Goal: Check status: Check status

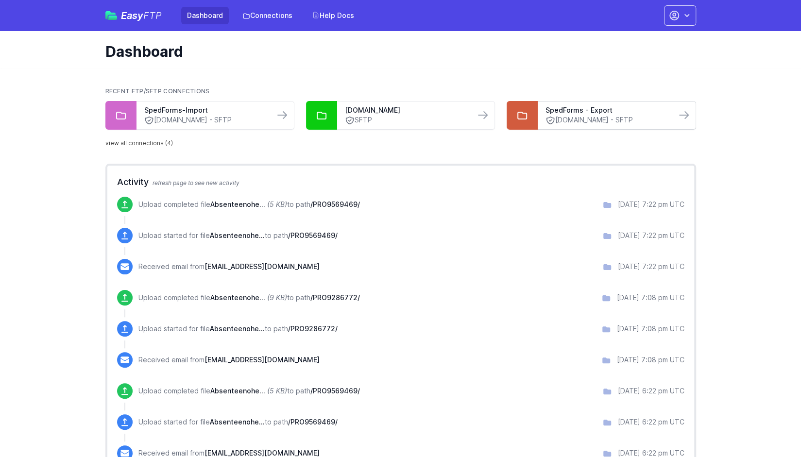
click at [571, 122] on link "spedforms.org - SFTP" at bounding box center [606, 120] width 122 height 10
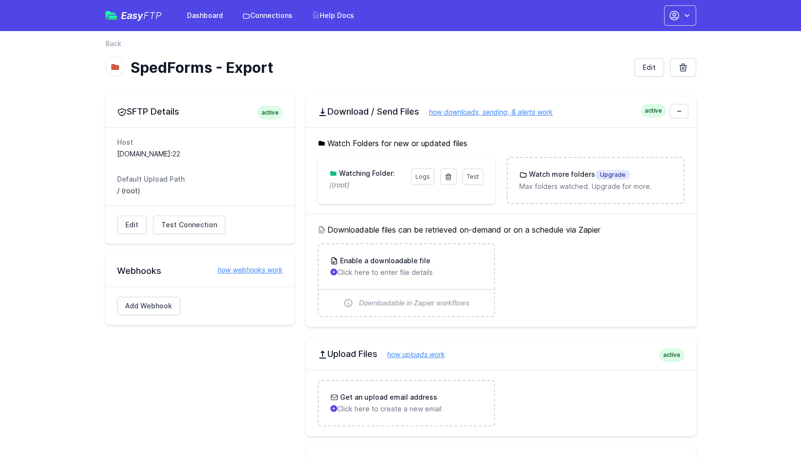
click at [365, 174] on h3 "Watching Folder:" at bounding box center [366, 173] width 58 height 10
click at [711, 304] on div "SFTP Details active Host spedforms.org:22 Default Upload Path / (root) Edit Tes…" at bounding box center [400, 316] width 621 height 465
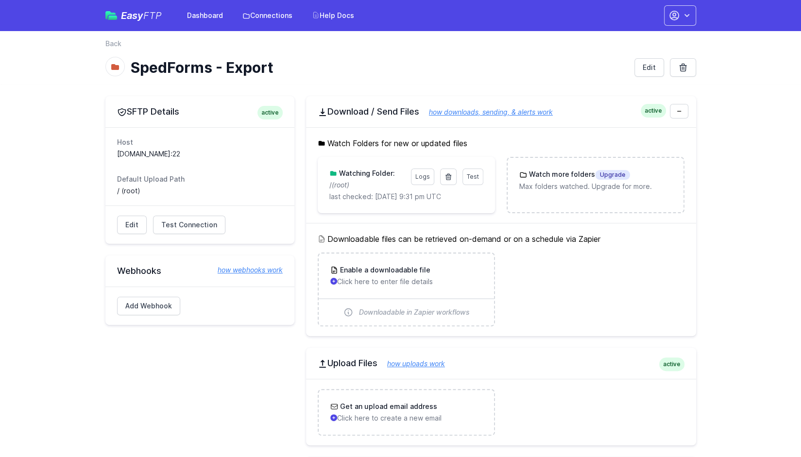
scroll to position [101, 0]
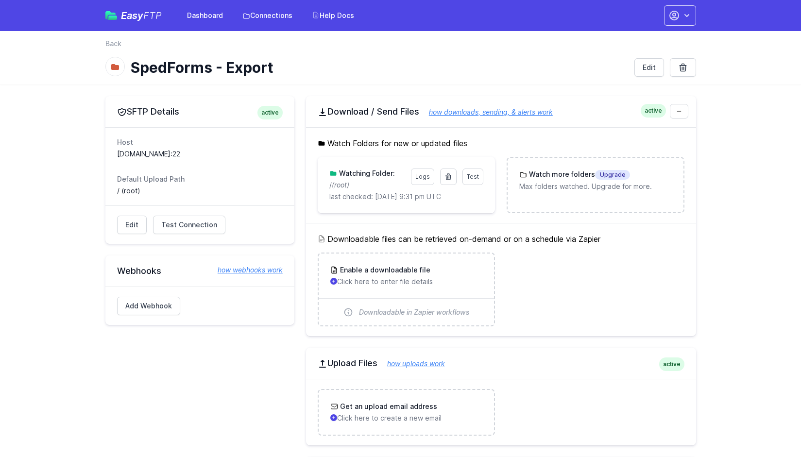
scroll to position [101, 0]
click at [179, 231] on link "Test Connection" at bounding box center [189, 225] width 72 height 18
click at [480, 177] on link "Test" at bounding box center [472, 176] width 21 height 17
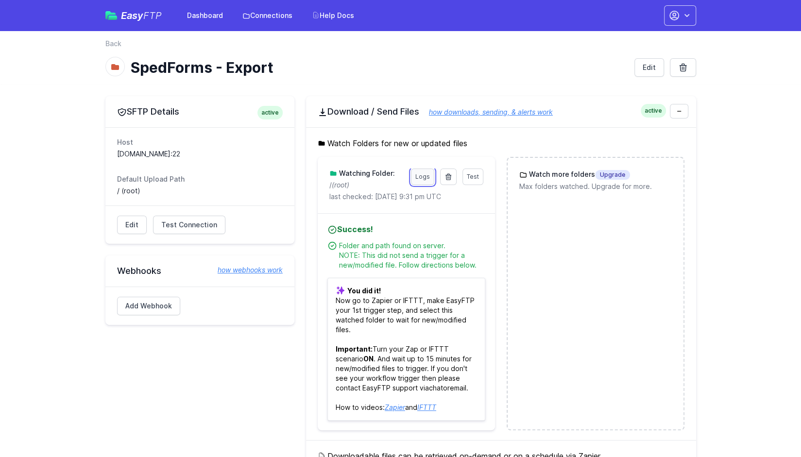
click at [424, 172] on link "Logs" at bounding box center [422, 176] width 23 height 17
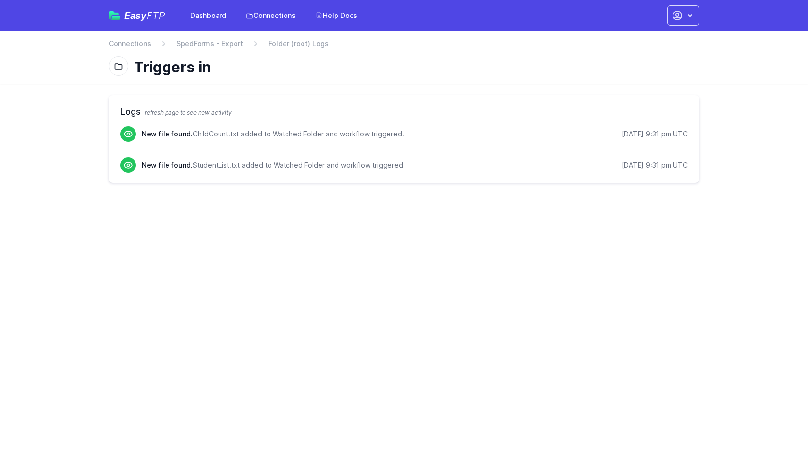
click at [469, 194] on html "Easy FTP Dashboard Connections Help Docs Account Settings Your Profile Contact …" at bounding box center [404, 97] width 808 height 194
click at [284, 44] on span "Folder (root) Logs" at bounding box center [298, 44] width 60 height 10
click at [224, 45] on link "SpedForms - Export" at bounding box center [209, 44] width 67 height 10
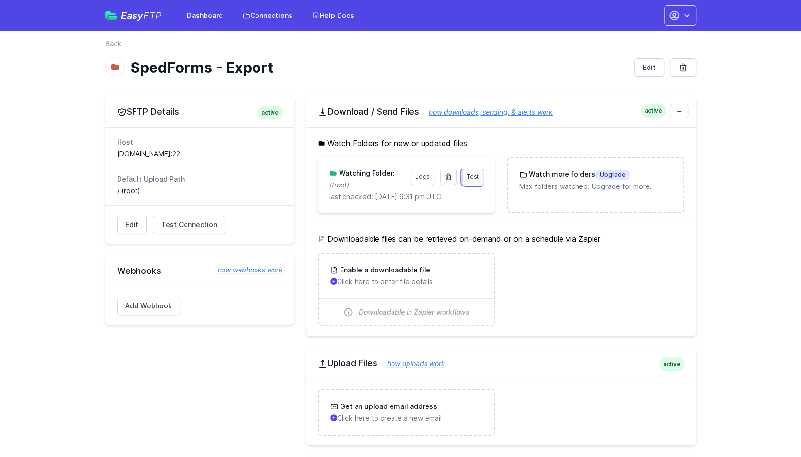
click at [474, 174] on span "Test" at bounding box center [473, 176] width 12 height 7
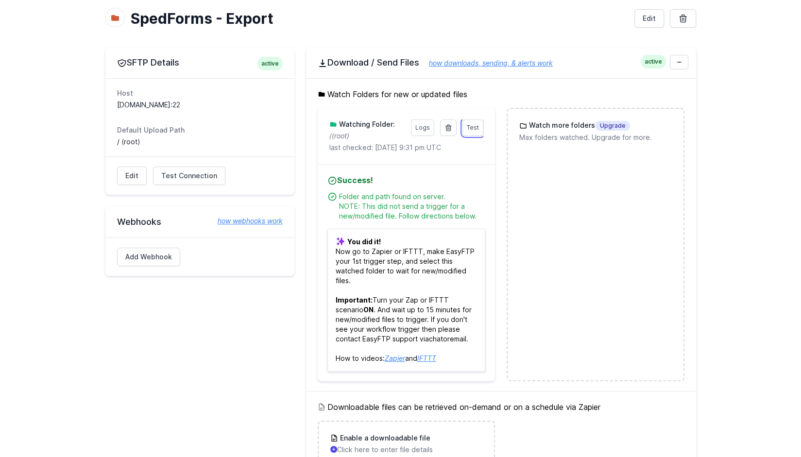
scroll to position [47, 0]
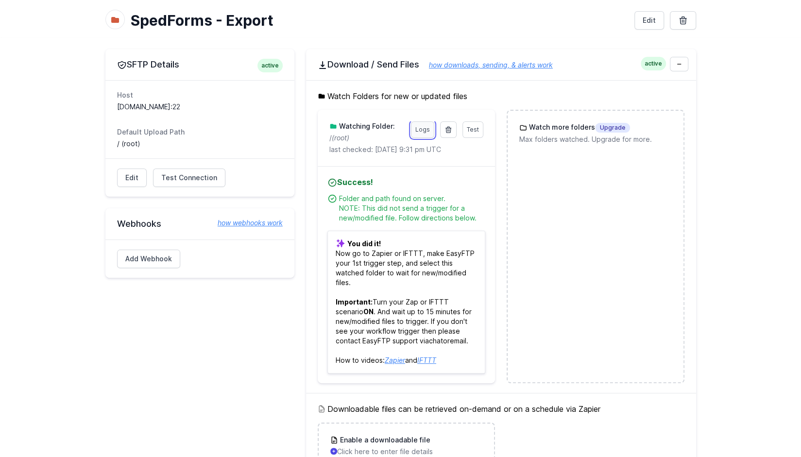
click at [422, 125] on link "Logs" at bounding box center [422, 129] width 23 height 17
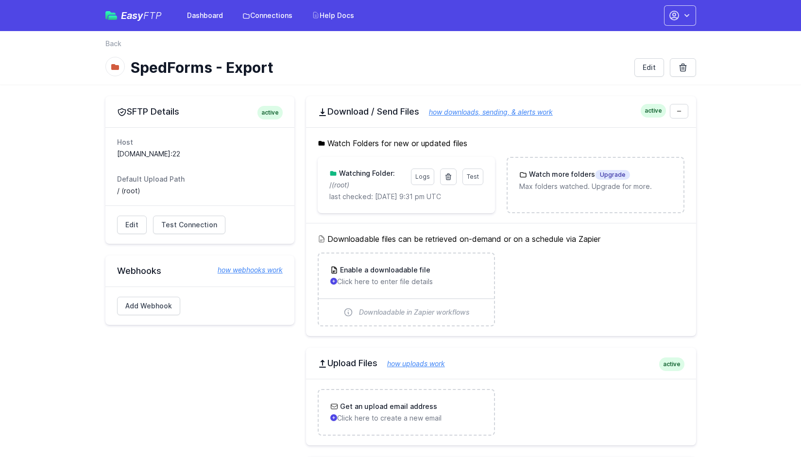
scroll to position [47, 0]
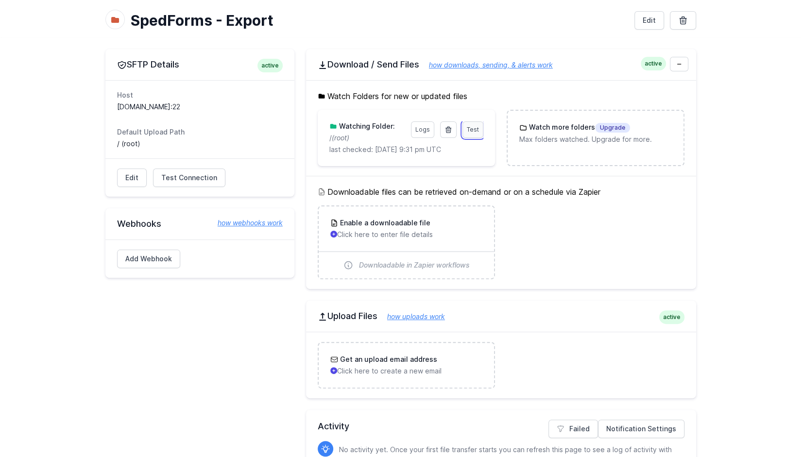
click at [473, 127] on span "Test" at bounding box center [473, 129] width 12 height 7
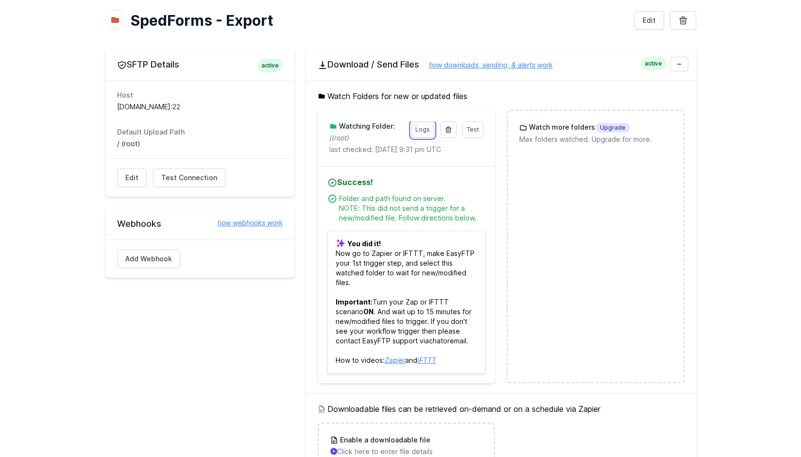
click at [424, 130] on link "Logs" at bounding box center [422, 129] width 23 height 17
